Goal: Task Accomplishment & Management: Manage account settings

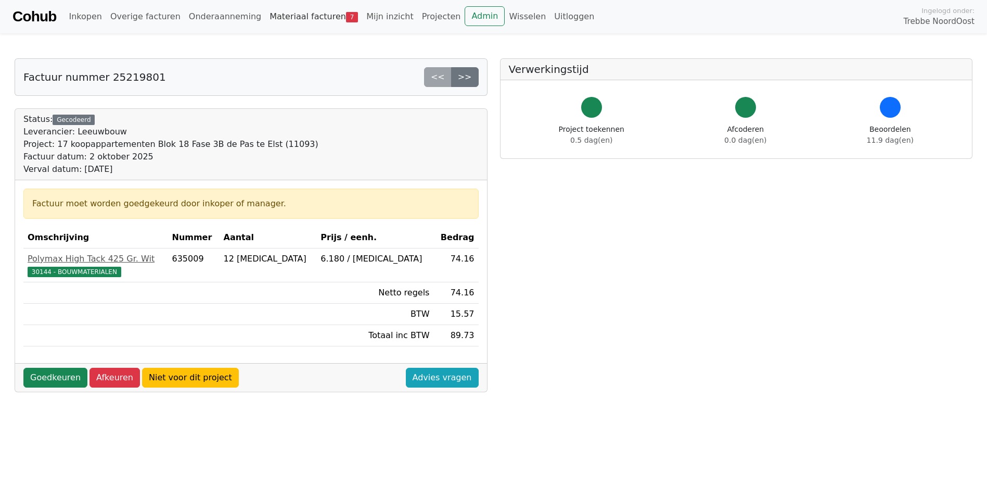
click at [292, 17] on link "Materiaal facturen 7" at bounding box center [313, 16] width 97 height 21
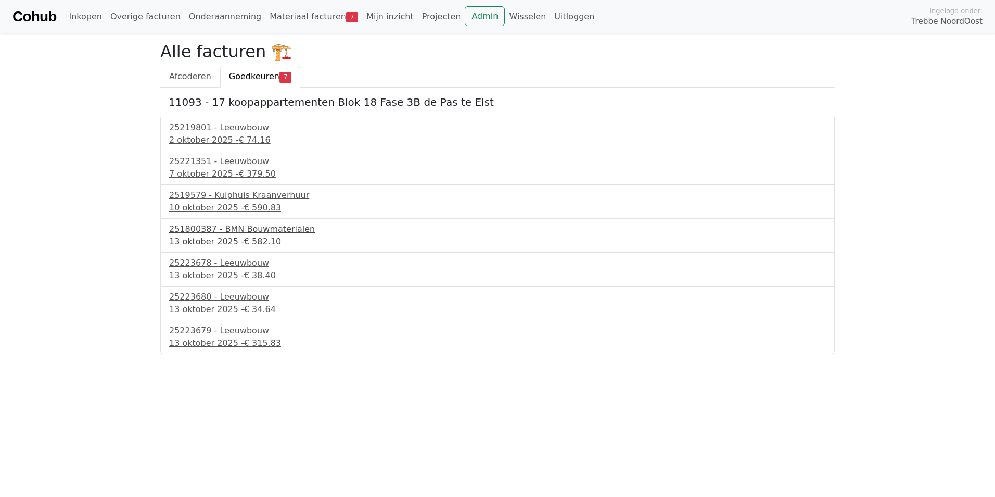
click at [233, 235] on div "13 oktober 2025 - € 582.10" at bounding box center [497, 241] width 657 height 12
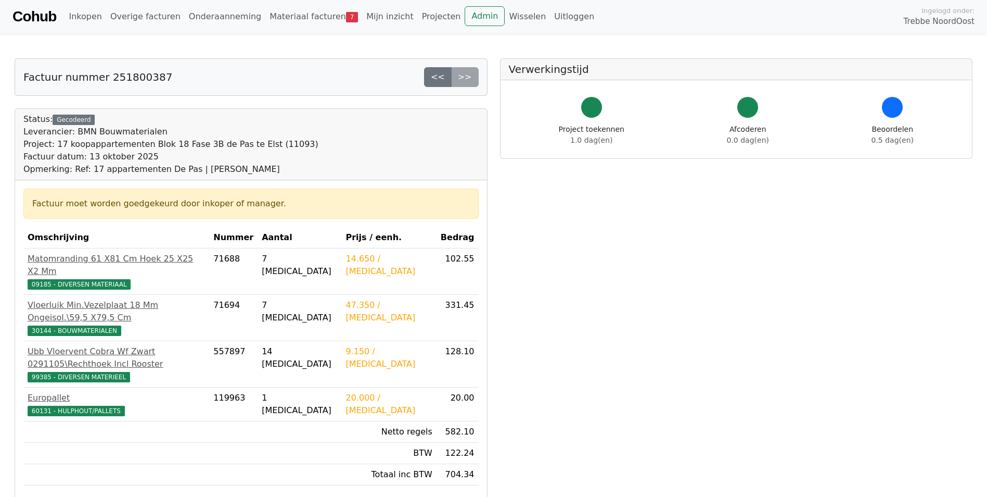
scroll to position [52, 0]
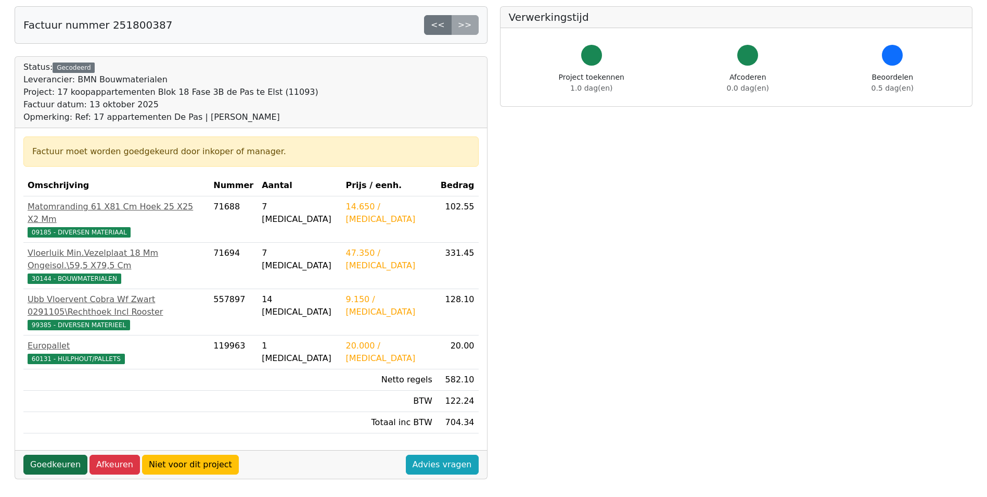
click at [29, 454] on link "Goedkeuren" at bounding box center [55, 464] width 64 height 20
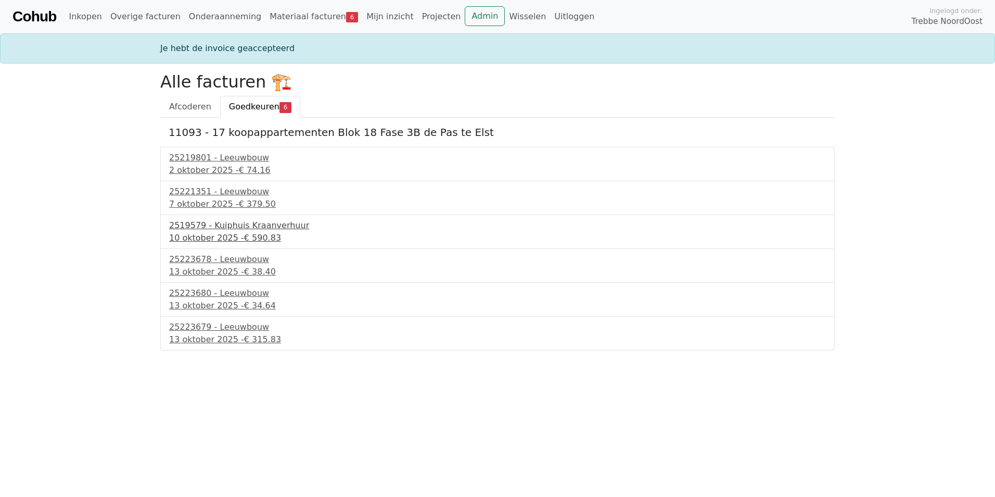
click at [238, 228] on div "2519579 - Kuiphuis Kraanverhuur" at bounding box center [497, 225] width 657 height 12
